Goal: Answer question/provide support: Share knowledge or assist other users

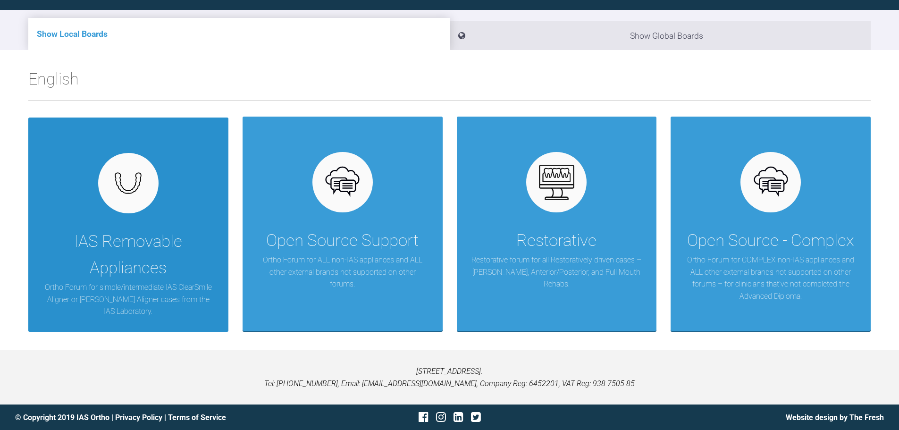
scroll to position [98, 0]
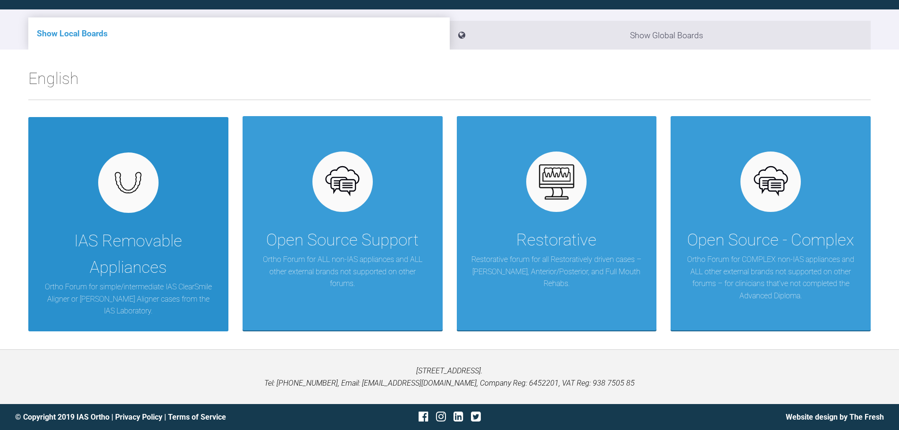
click at [124, 214] on div "IAS Removable Appliances Ortho Forum for simple/intermediate IAS ClearSmile Ali…" at bounding box center [128, 224] width 200 height 214
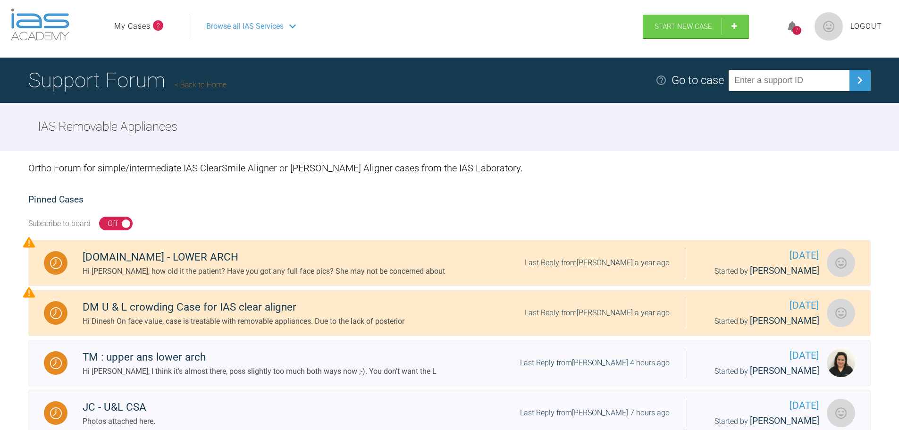
scroll to position [4, 0]
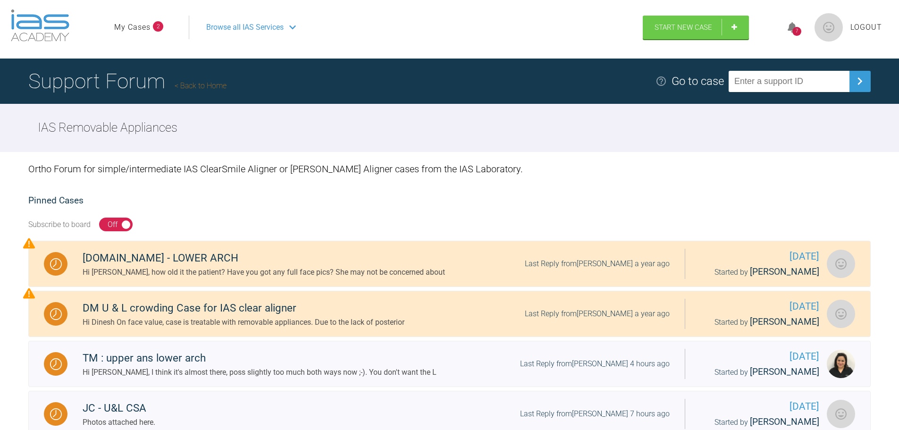
click at [798, 26] on div "7" at bounding box center [796, 28] width 35 height 22
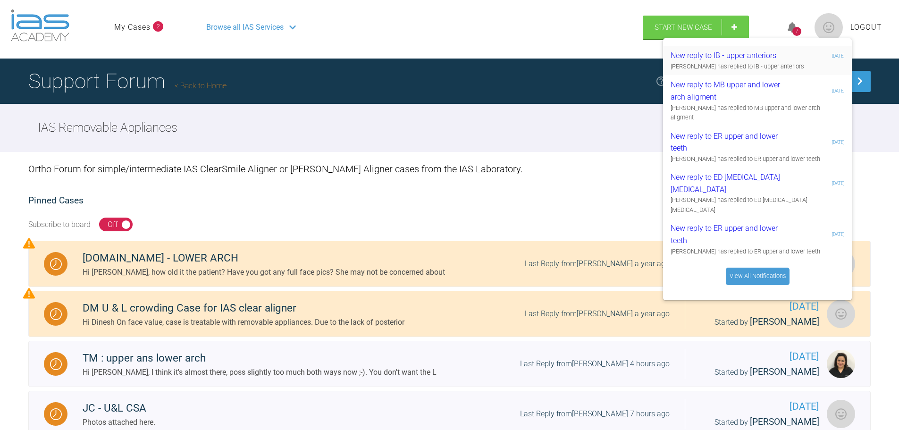
click at [717, 58] on div "New reply to IB - upper anteriors" at bounding box center [726, 56] width 113 height 12
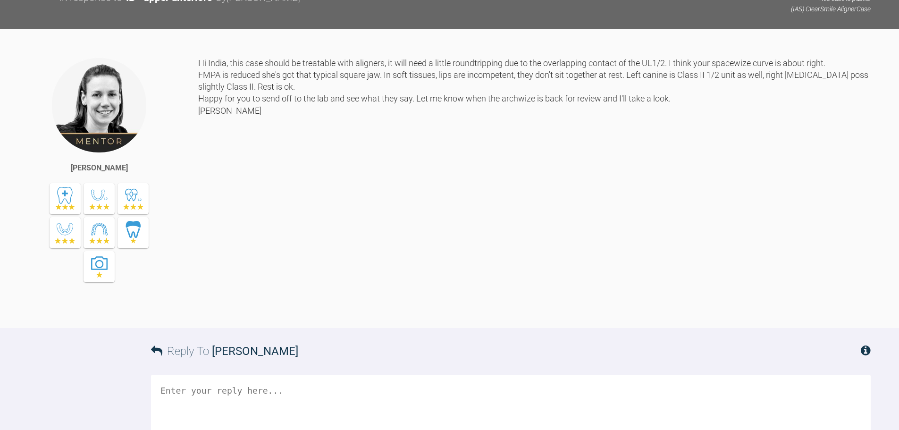
scroll to position [236, 0]
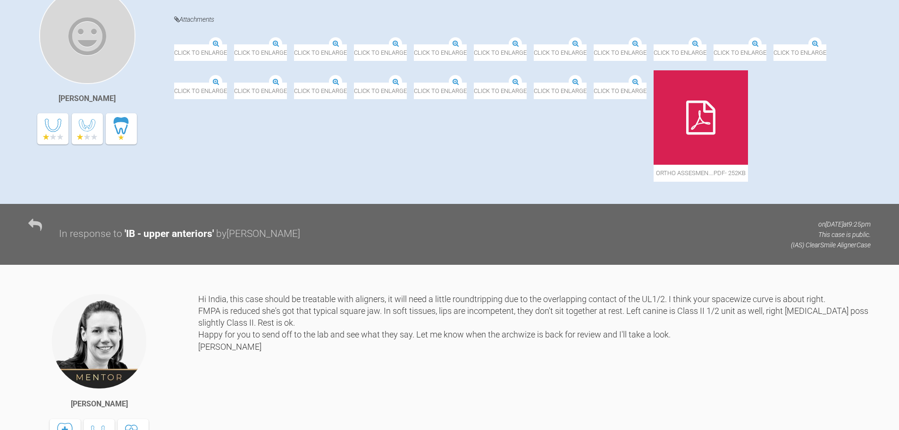
click at [653, 165] on div at bounding box center [700, 117] width 94 height 94
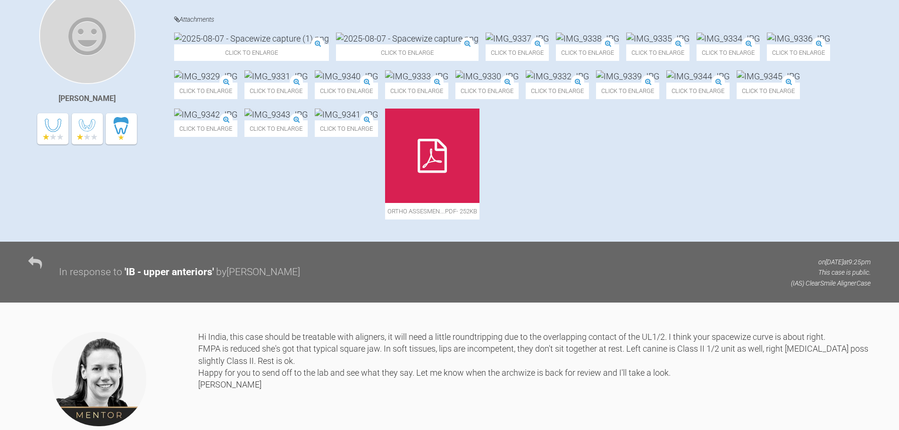
click at [418, 173] on icon at bounding box center [432, 156] width 29 height 34
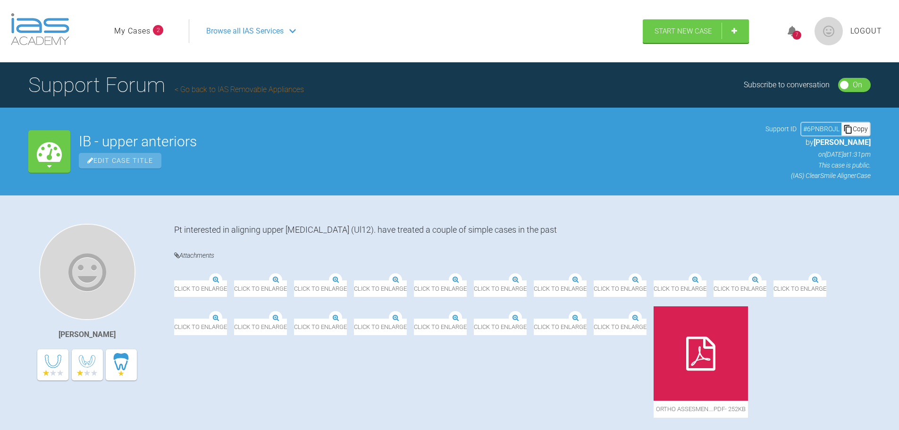
click at [857, 126] on div "Copy" at bounding box center [855, 129] width 28 height 12
